Goal: Task Accomplishment & Management: Manage account settings

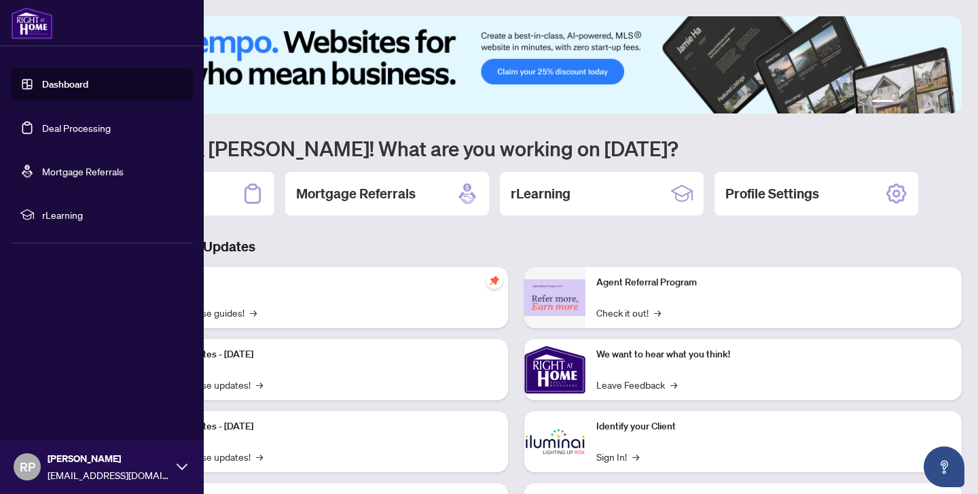
click at [79, 123] on link "Deal Processing" at bounding box center [76, 128] width 69 height 12
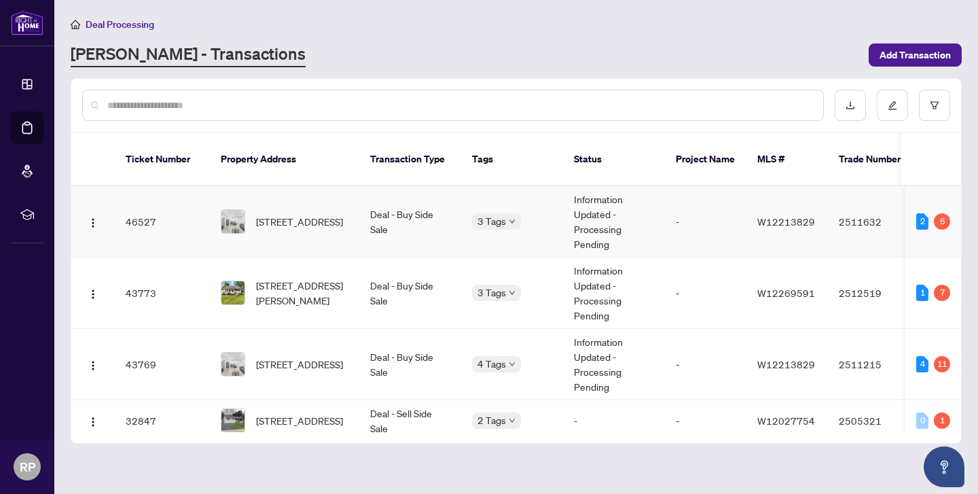
click at [281, 214] on span "[STREET_ADDRESS]" at bounding box center [299, 221] width 87 height 15
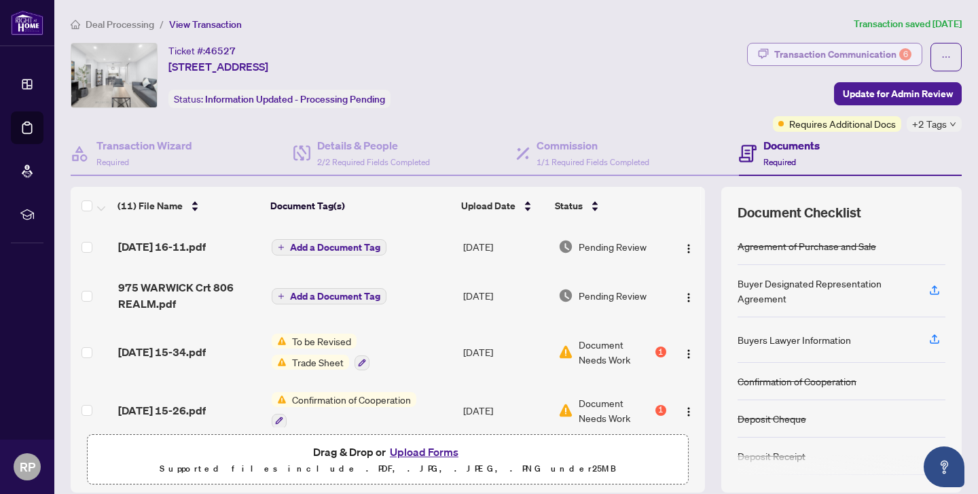
click at [867, 50] on div "Transaction Communication 6" at bounding box center [842, 54] width 137 height 22
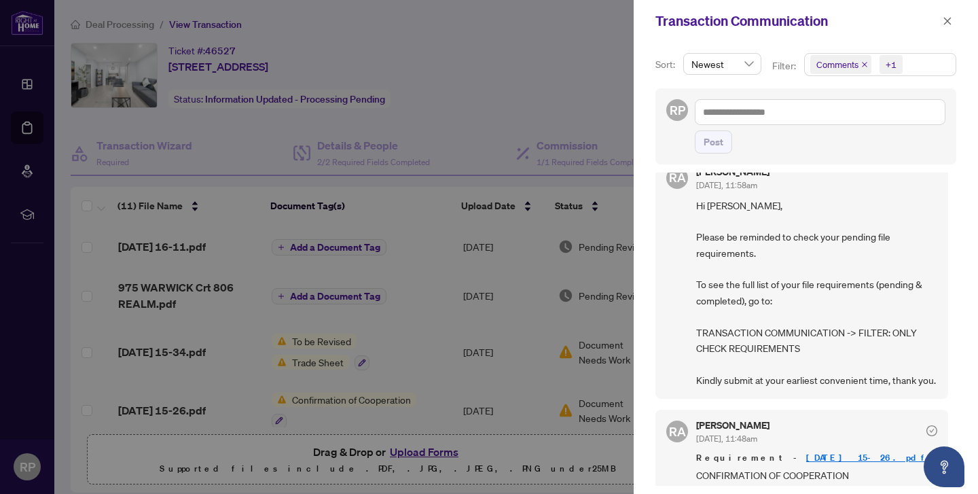
scroll to position [137, 0]
click at [26, 128] on div at bounding box center [489, 247] width 978 height 494
click at [950, 22] on icon "close" at bounding box center [948, 21] width 10 height 10
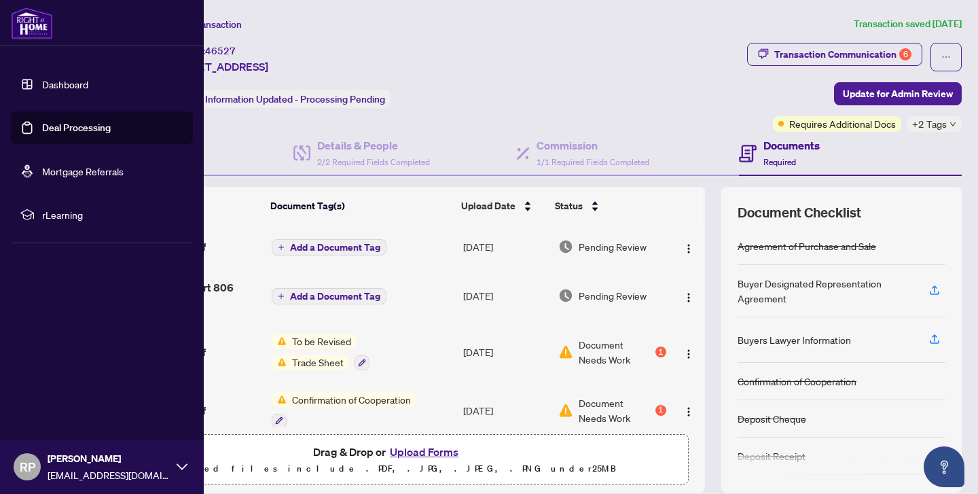
click at [57, 126] on link "Deal Processing" at bounding box center [76, 128] width 69 height 12
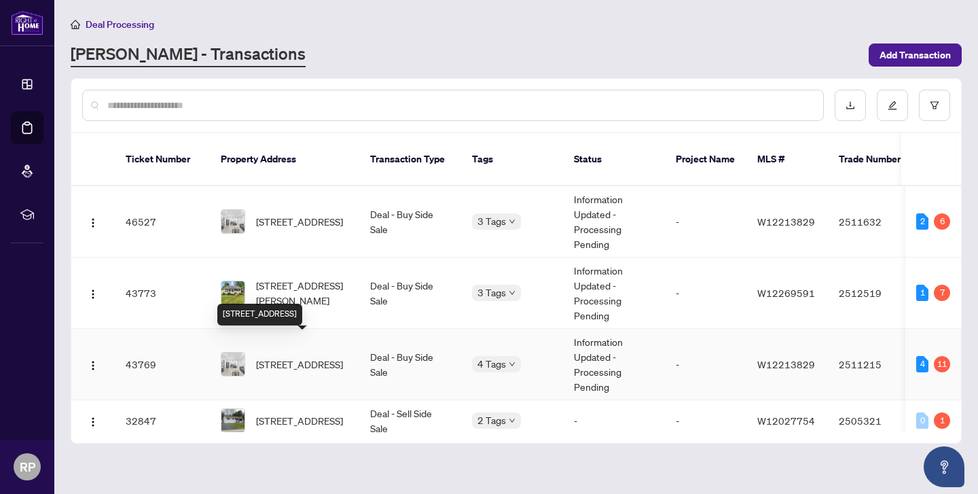
click at [316, 360] on span "[STREET_ADDRESS]" at bounding box center [299, 364] width 87 height 15
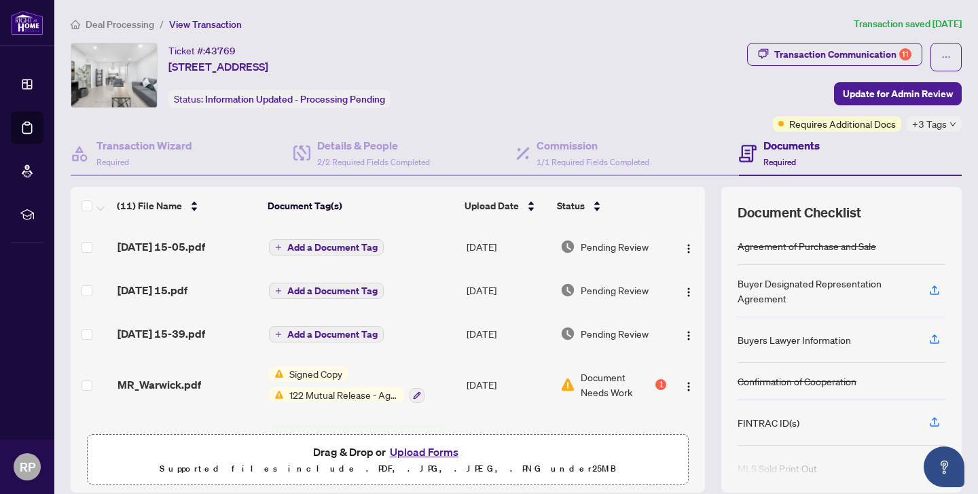
click at [314, 373] on span "Signed Copy" at bounding box center [316, 373] width 64 height 15
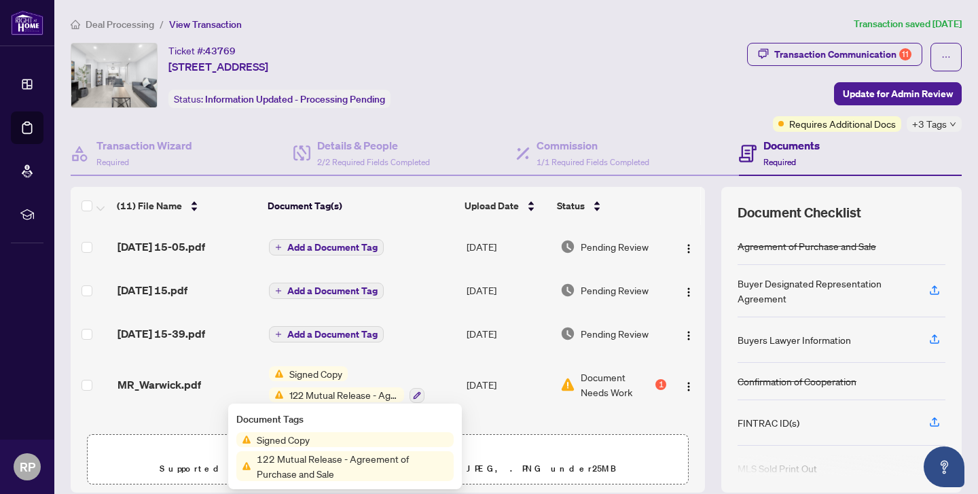
click at [592, 380] on span "Document Needs Work" at bounding box center [617, 385] width 72 height 30
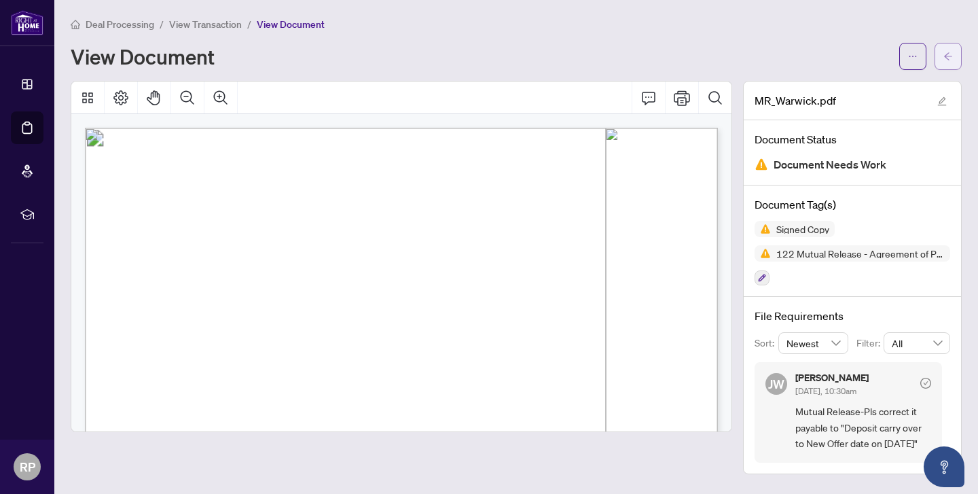
click at [949, 52] on icon "arrow-left" at bounding box center [948, 57] width 10 height 10
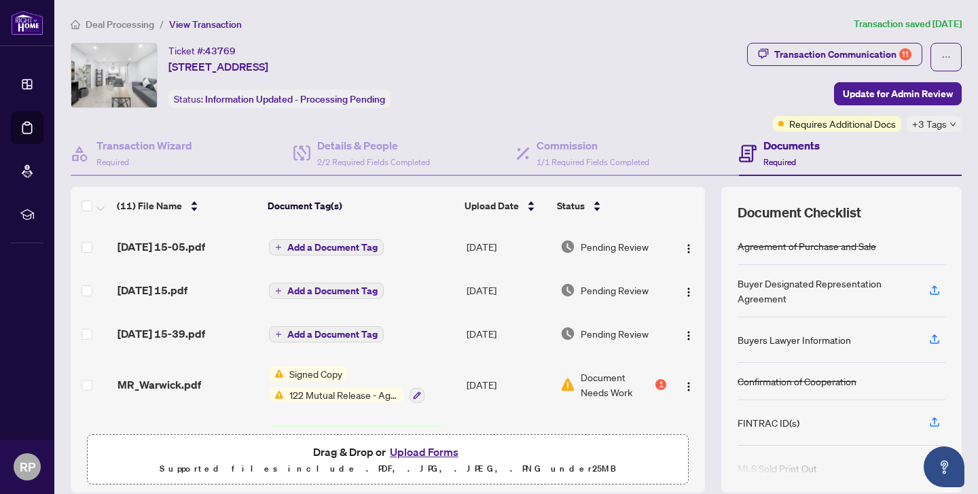
click at [314, 370] on span "Signed Copy" at bounding box center [316, 373] width 64 height 15
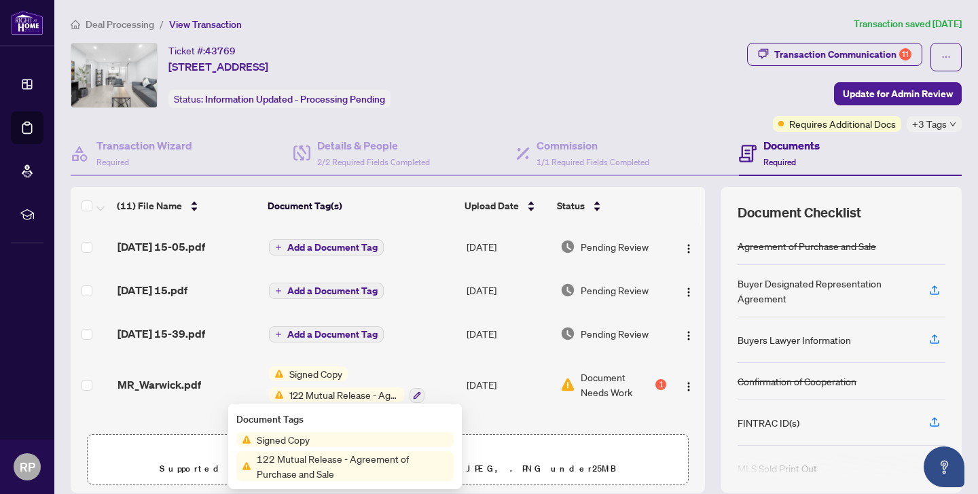
click at [272, 442] on span "Signed Copy" at bounding box center [283, 439] width 64 height 15
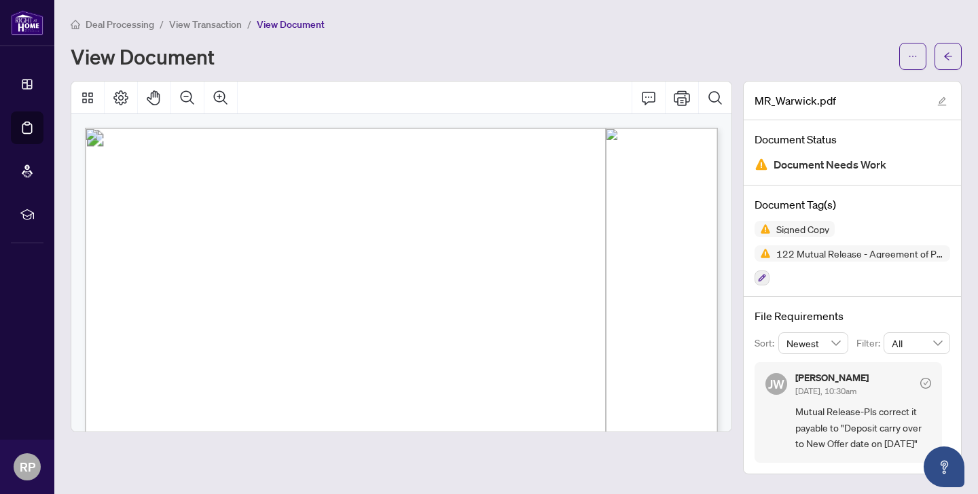
scroll to position [10, 0]
